Goal: Information Seeking & Learning: Learn about a topic

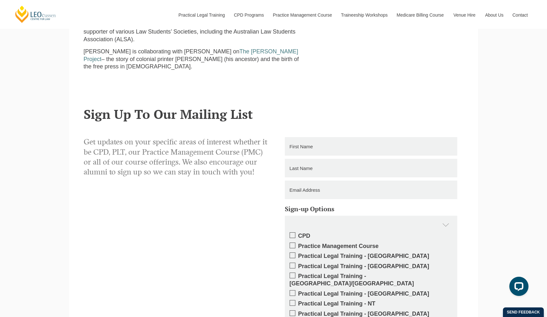
scroll to position [483, 0]
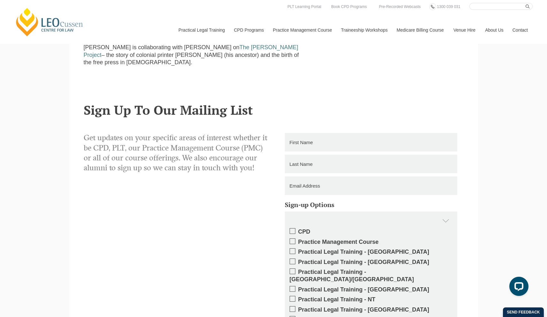
click at [462, 29] on link "Venue Hire" at bounding box center [464, 29] width 32 height 27
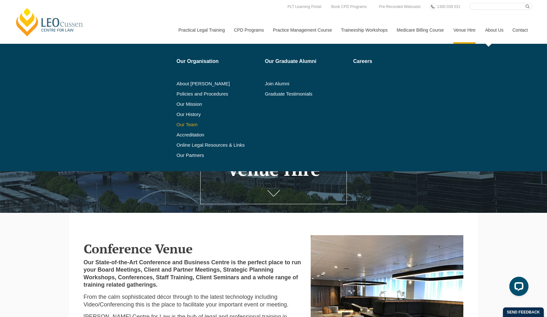
click at [183, 124] on link "Our Team" at bounding box center [219, 124] width 84 height 5
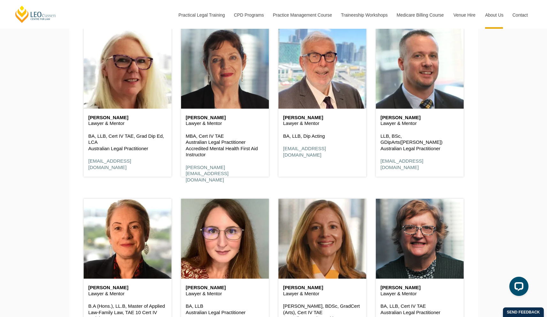
scroll to position [1065, 0]
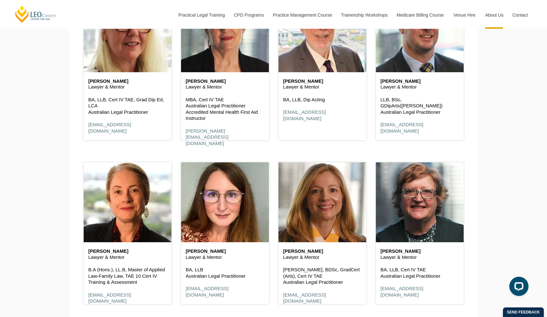
drag, startPoint x: 226, startPoint y: 252, endPoint x: 187, endPoint y: 250, distance: 39.0
click at [187, 250] on h6 "Emily Buchanan" at bounding box center [225, 250] width 78 height 5
click at [244, 255] on p "Lawyer & Mentor" at bounding box center [225, 257] width 78 height 6
drag, startPoint x: 230, startPoint y: 253, endPoint x: 184, endPoint y: 254, distance: 46.0
click at [184, 254] on div "Emily Buchanan Lawyer & Mentor BA, LLB Australian Legal Practitioner ebuchanan@…" at bounding box center [225, 273] width 88 height 62
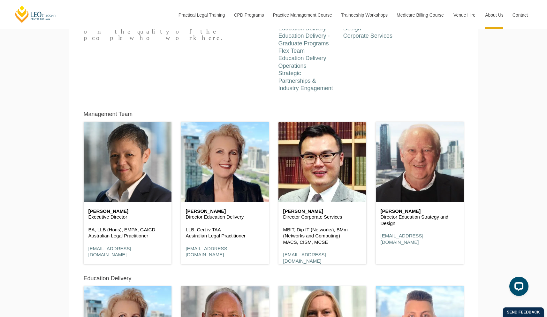
scroll to position [0, 0]
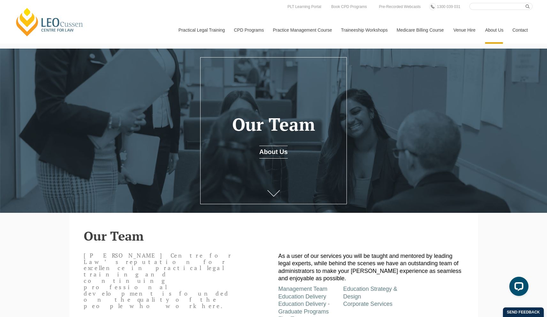
click at [419, 26] on link "Medicare Billing Course" at bounding box center [420, 29] width 57 height 27
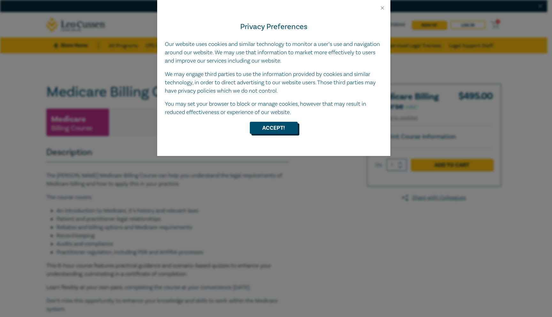
click at [281, 128] on button "Accept!" at bounding box center [274, 128] width 48 height 12
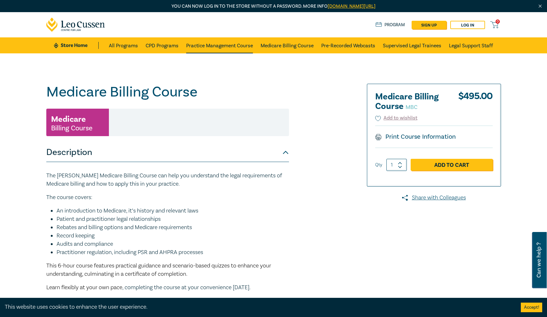
click at [208, 50] on link "Practice Management Course" at bounding box center [219, 45] width 67 height 16
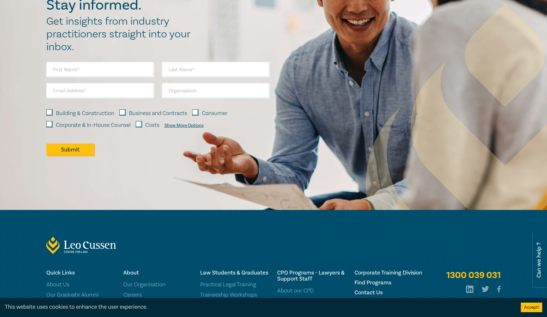
scroll to position [1078, 0]
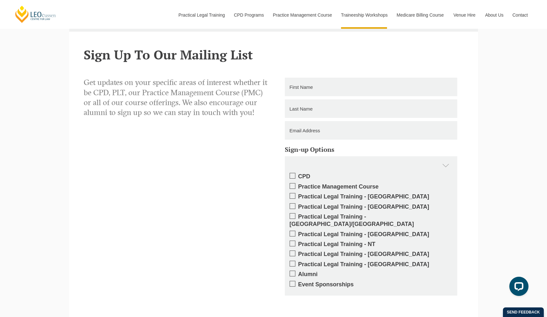
scroll to position [533, 0]
